Goal: Information Seeking & Learning: Learn about a topic

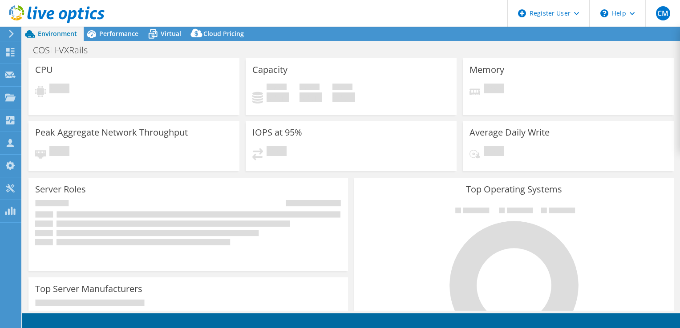
select select "USD"
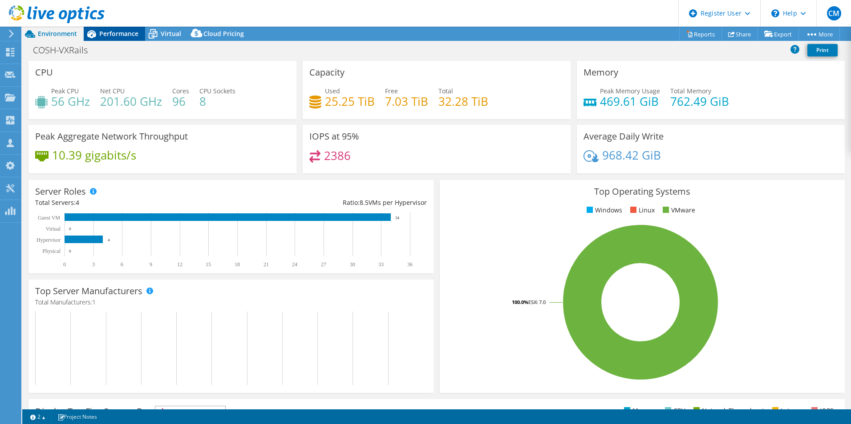
click at [118, 30] on span "Performance" at bounding box center [118, 33] width 39 height 8
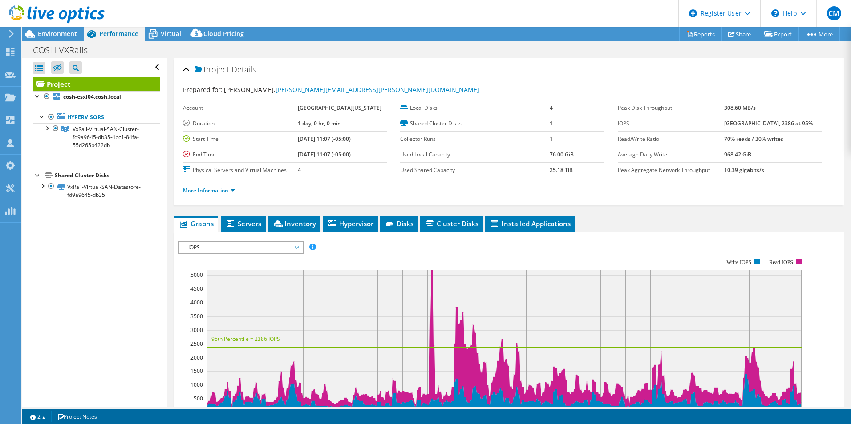
click at [234, 188] on link "More Information" at bounding box center [209, 191] width 52 height 8
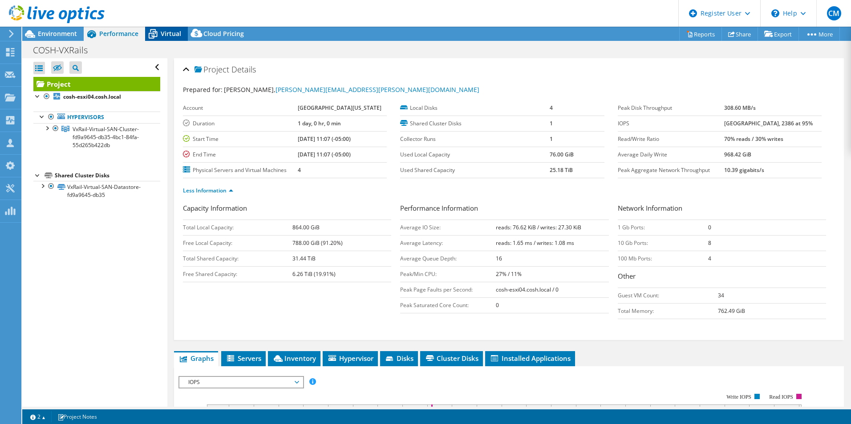
click at [162, 32] on span "Virtual" at bounding box center [171, 33] width 20 height 8
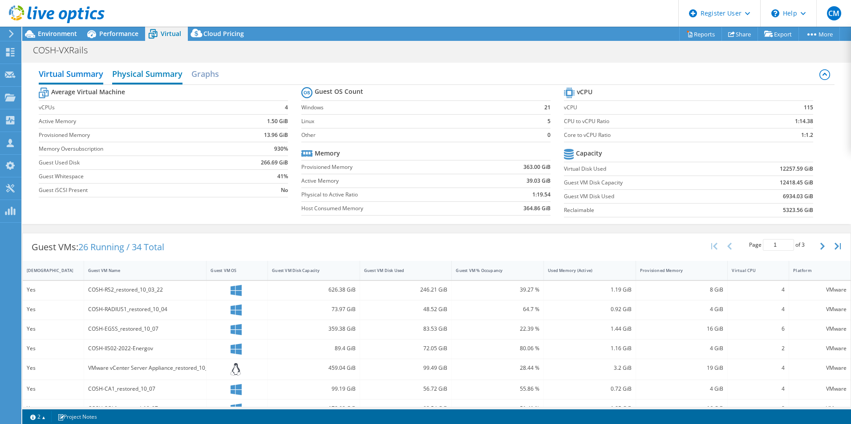
click at [155, 75] on h2 "Physical Summary" at bounding box center [147, 75] width 70 height 20
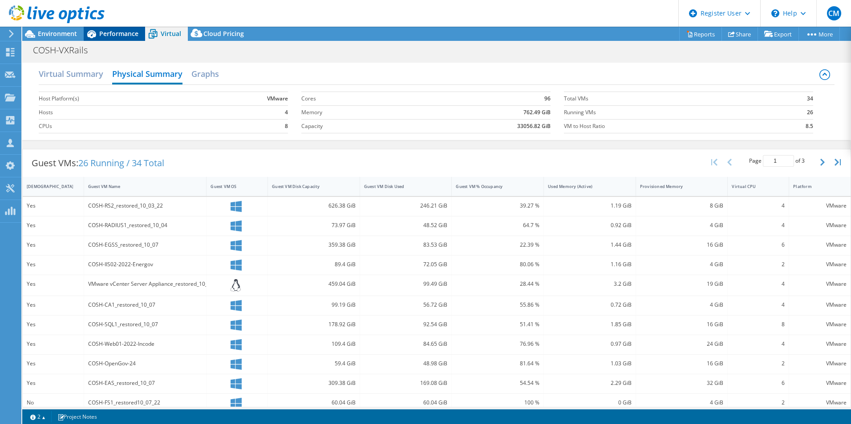
click at [118, 38] on div "Performance" at bounding box center [114, 34] width 61 height 14
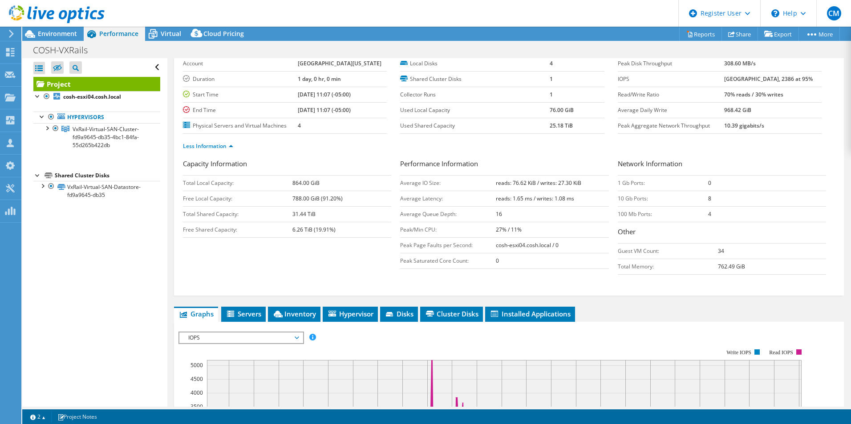
scroll to position [89, 0]
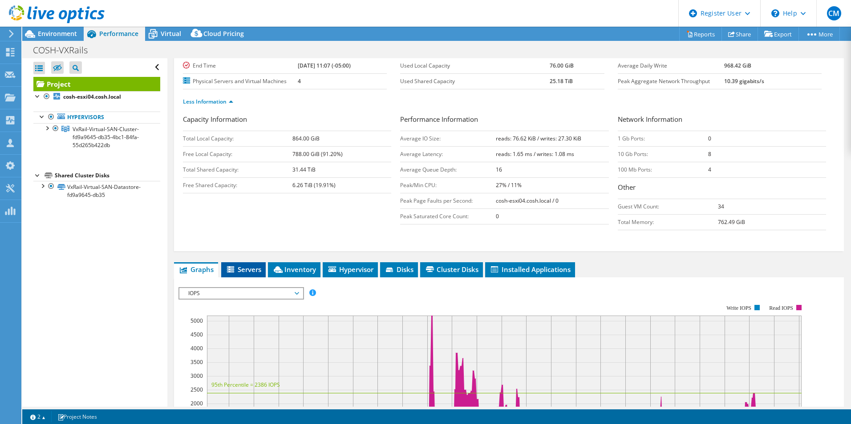
click at [254, 272] on span "Servers" at bounding box center [244, 269] width 36 height 9
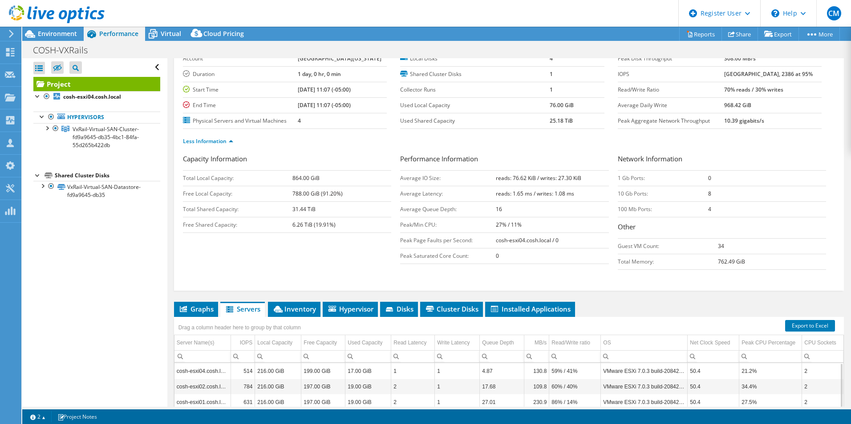
scroll to position [0, 0]
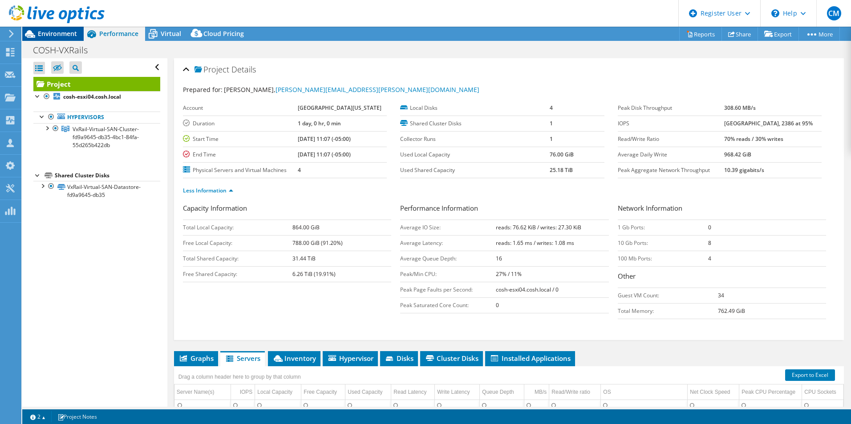
click at [64, 31] on span "Environment" at bounding box center [57, 33] width 39 height 8
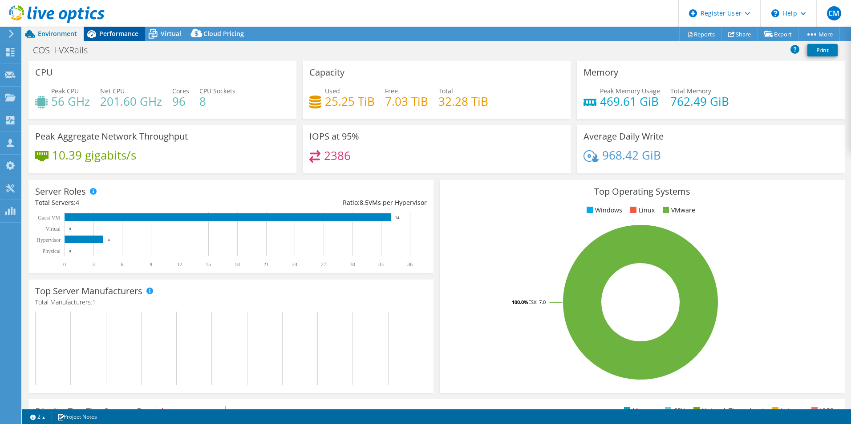
click at [123, 32] on span "Performance" at bounding box center [118, 33] width 39 height 8
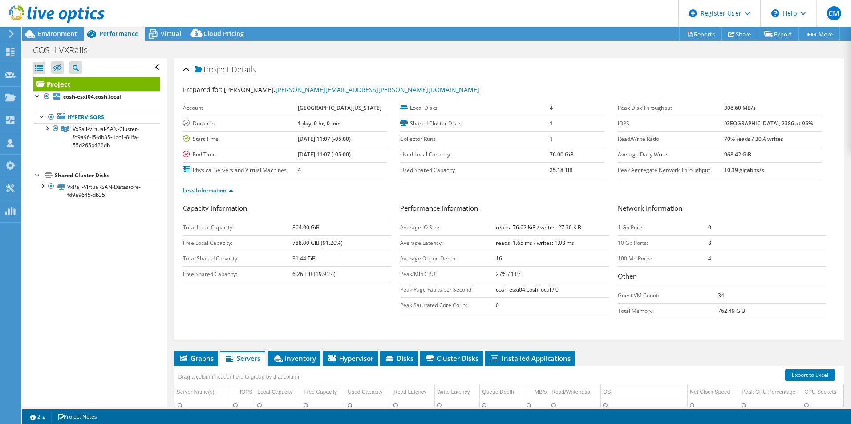
click at [71, 29] on div at bounding box center [52, 15] width 105 height 30
click at [61, 38] on div "Environment" at bounding box center [52, 34] width 61 height 14
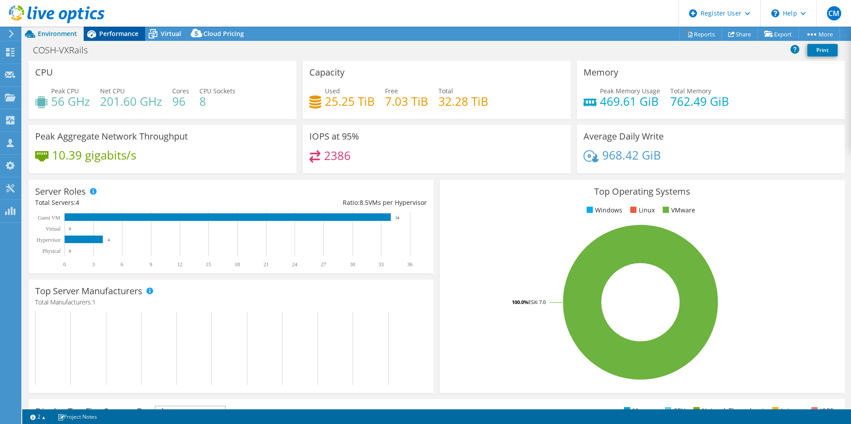
click at [115, 29] on div "Performance" at bounding box center [114, 34] width 61 height 14
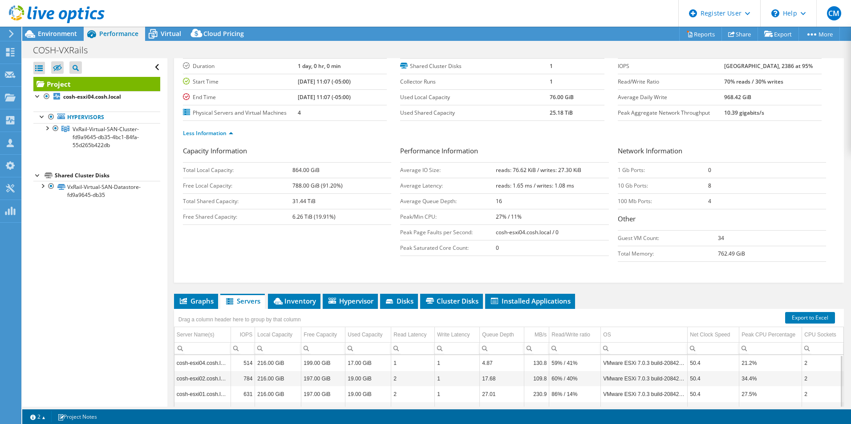
scroll to position [89, 0]
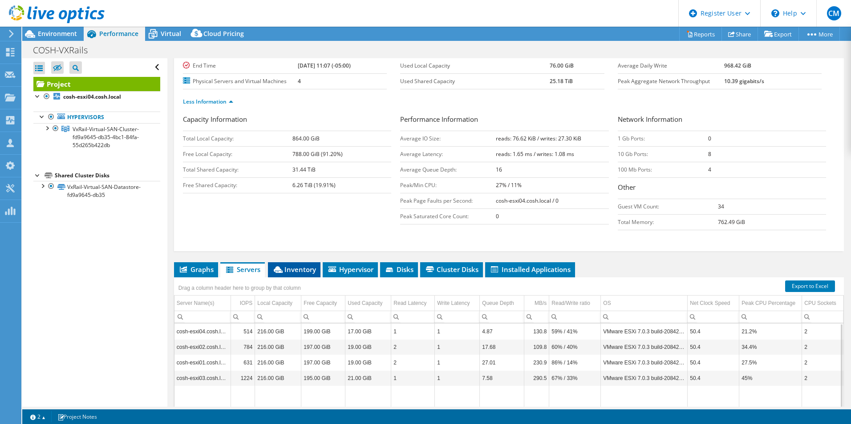
click at [291, 269] on span "Inventory" at bounding box center [294, 269] width 44 height 9
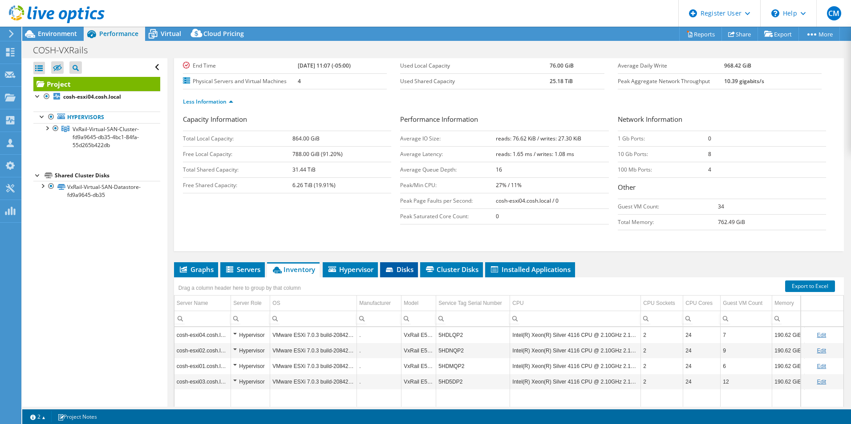
click at [407, 266] on span "Disks" at bounding box center [398, 269] width 29 height 9
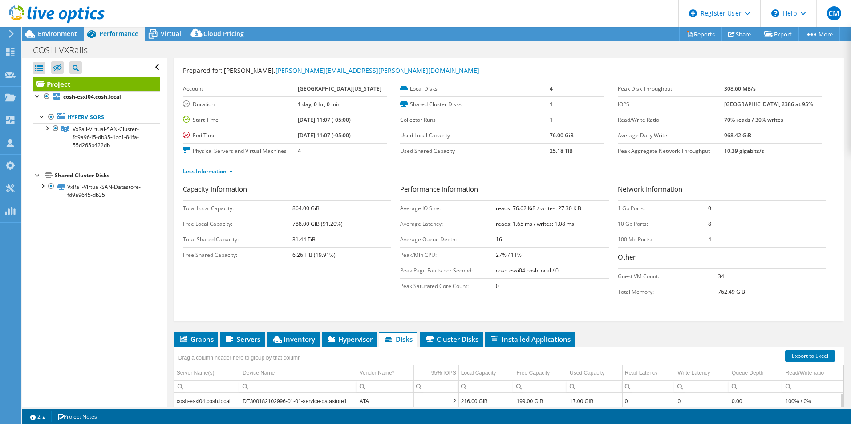
scroll to position [0, 0]
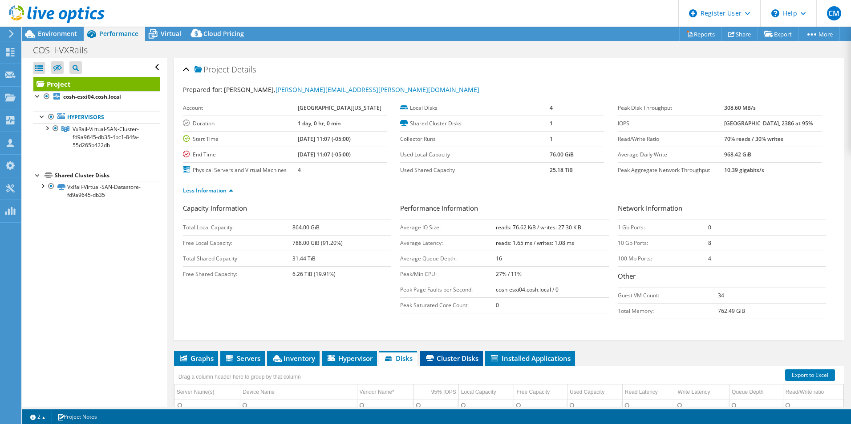
click at [446, 328] on span "Cluster Disks" at bounding box center [451, 358] width 54 height 9
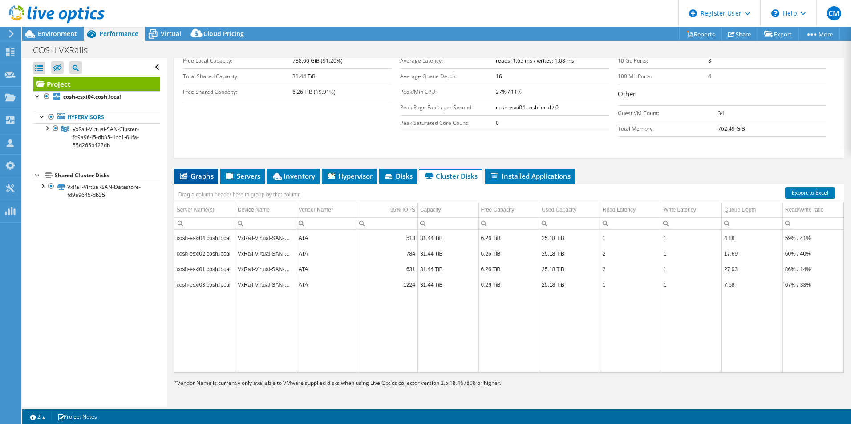
click at [191, 182] on li "Graphs" at bounding box center [196, 176] width 44 height 15
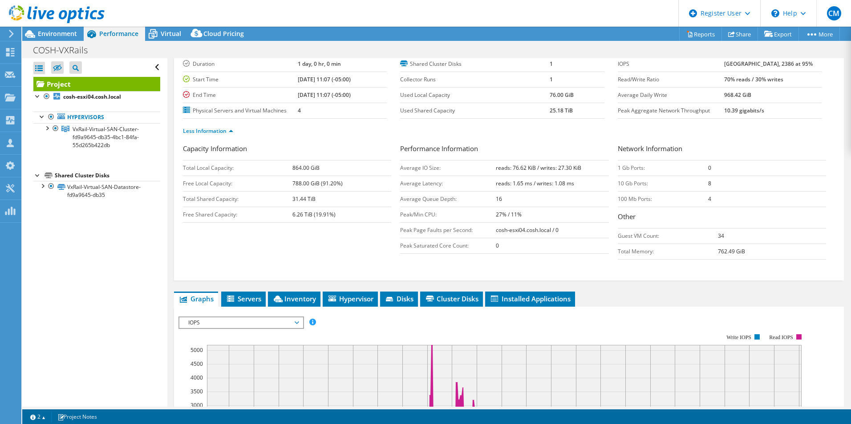
scroll to position [4, 0]
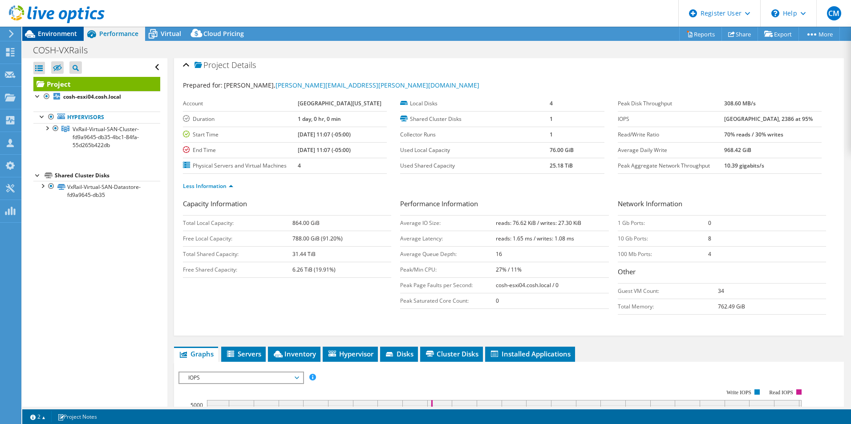
click at [48, 39] on div "Environment" at bounding box center [52, 34] width 61 height 14
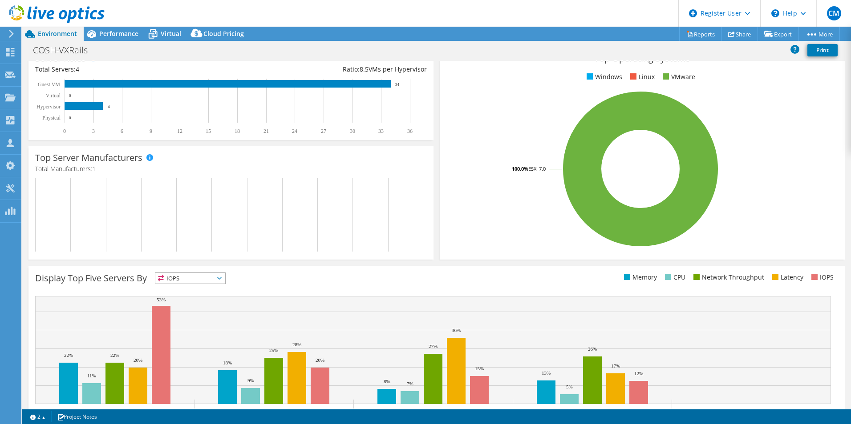
scroll to position [169, 0]
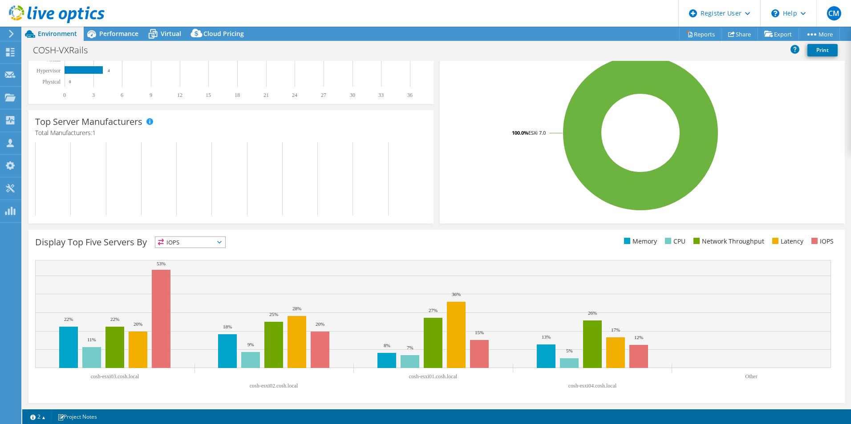
click at [193, 249] on div "Display Top Five Servers By IOPS IOPS" at bounding box center [235, 244] width 401 height 15
click at [188, 237] on span "IOPS" at bounding box center [190, 242] width 70 height 11
click at [302, 236] on div "Display Top Five Servers By IOPS IOPS" at bounding box center [436, 316] width 816 height 173
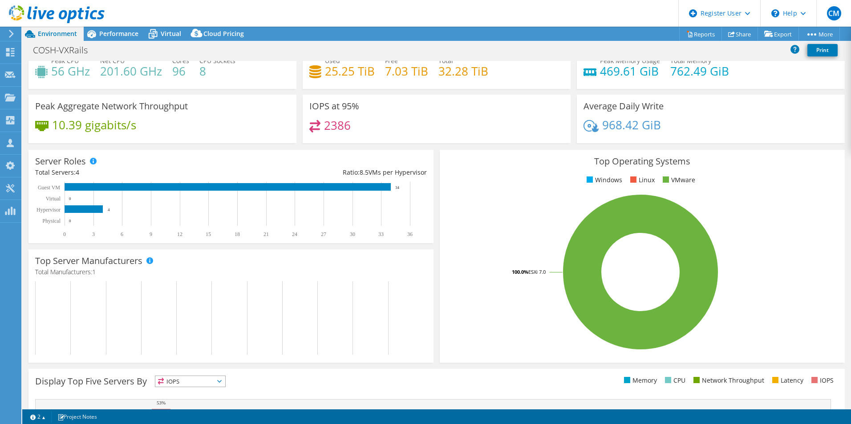
scroll to position [0, 0]
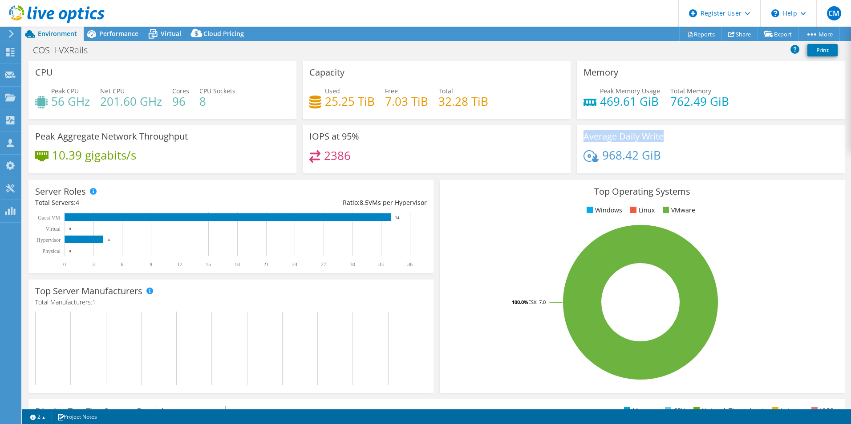
drag, startPoint x: 665, startPoint y: 136, endPoint x: 580, endPoint y: 136, distance: 84.5
click at [580, 136] on div "Average Daily Write 968.42 GiB" at bounding box center [711, 149] width 268 height 48
copy h3 "Average Daily Write"
click at [679, 136] on div "Average Daily Write 968.42 GiB" at bounding box center [711, 149] width 268 height 48
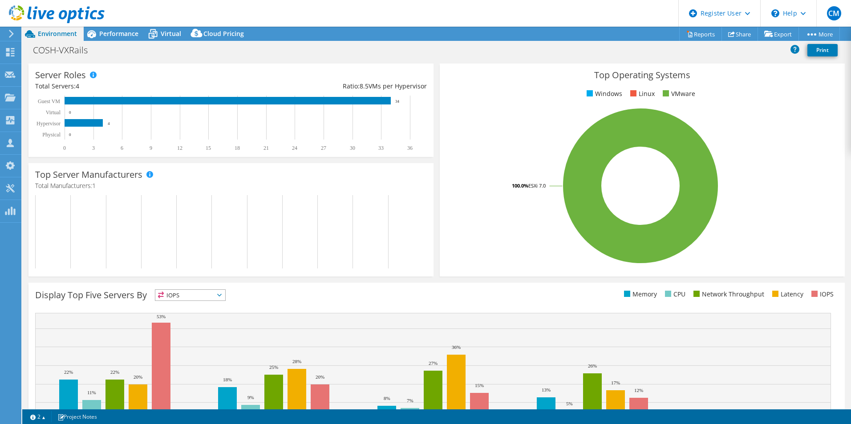
scroll to position [169, 0]
